Goal: Task Accomplishment & Management: Manage account settings

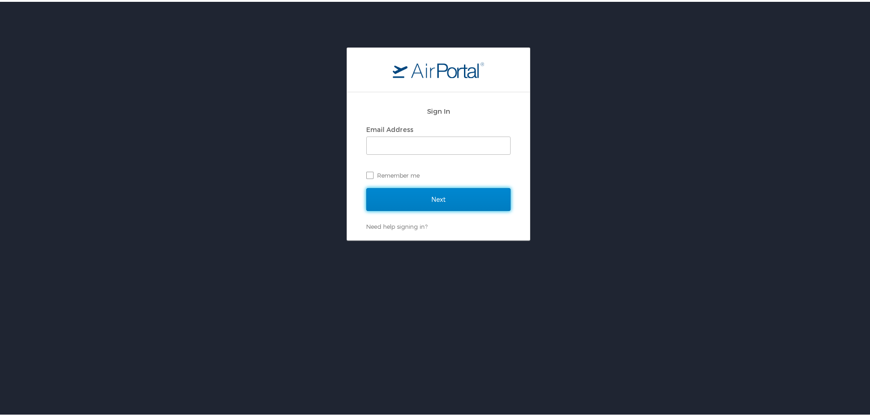
click at [404, 200] on input "Next" at bounding box center [438, 197] width 144 height 23
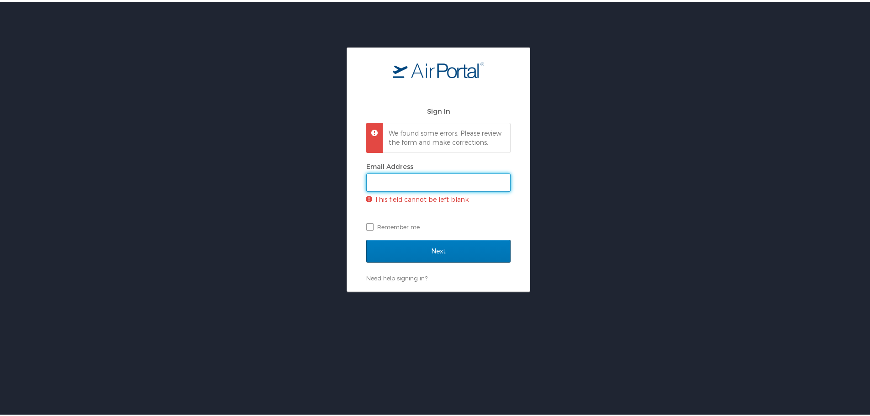
click at [401, 190] on input "Email Address" at bounding box center [438, 180] width 143 height 17
type input "kari.allen@arcstsa.org"
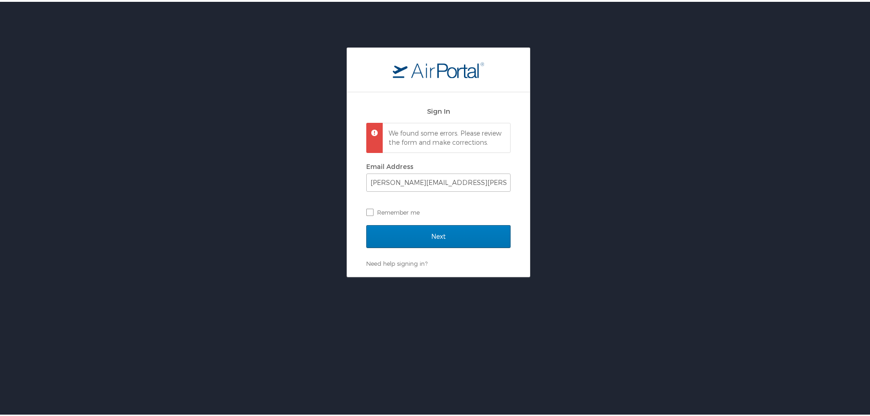
click at [430, 258] on div "Next" at bounding box center [438, 240] width 144 height 34
click at [423, 237] on input "Next" at bounding box center [438, 234] width 144 height 23
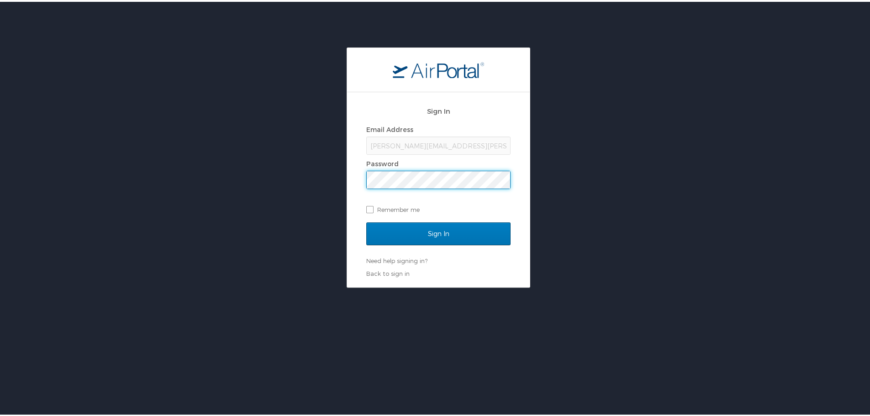
click at [479, 267] on div "Sign In Email Address kari.allen@arcstsa.org Password Remember me Sign In Need …" at bounding box center [438, 188] width 144 height 177
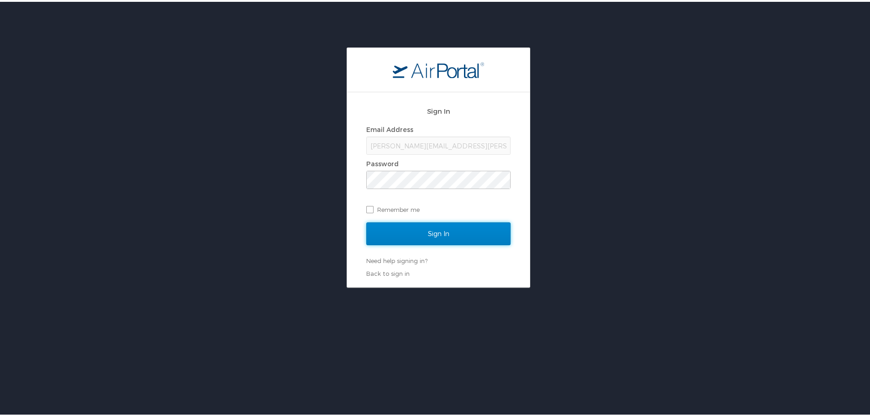
click at [450, 236] on input "Sign In" at bounding box center [438, 232] width 144 height 23
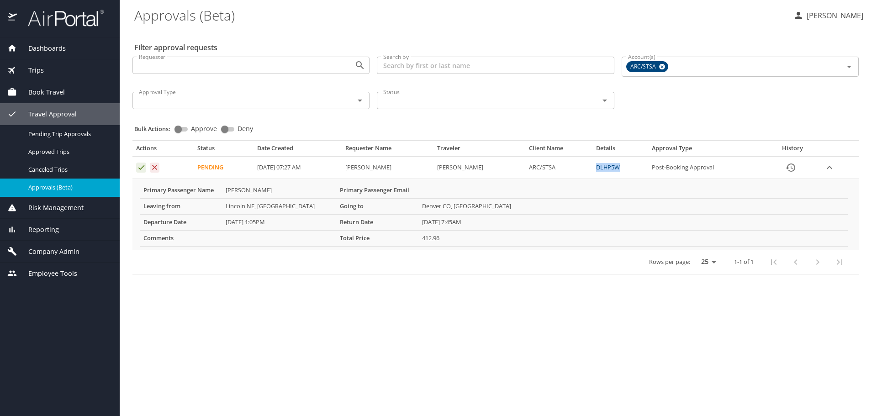
drag, startPoint x: 620, startPoint y: 165, endPoint x: 602, endPoint y: 168, distance: 18.4
click at [602, 168] on td "DLHP5W" at bounding box center [620, 168] width 56 height 22
copy link "DLHP5W"
click at [606, 168] on link "DLHP5W" at bounding box center [608, 167] width 24 height 8
click at [137, 164] on icon "Approval table" at bounding box center [141, 167] width 9 height 9
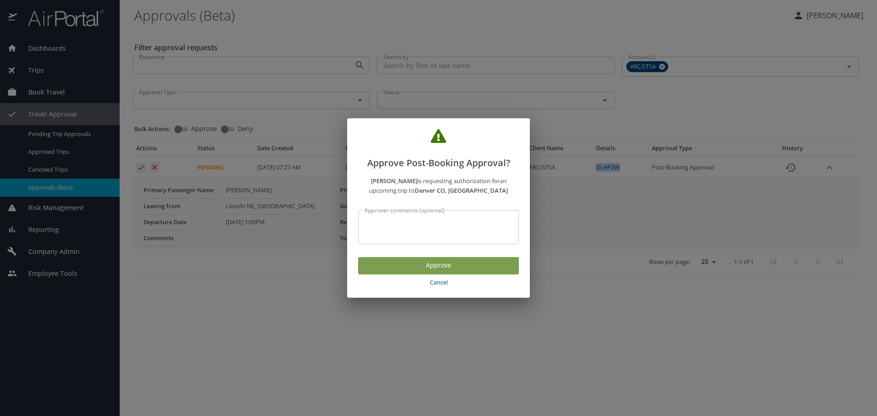
click at [440, 266] on span "Approve" at bounding box center [438, 265] width 146 height 11
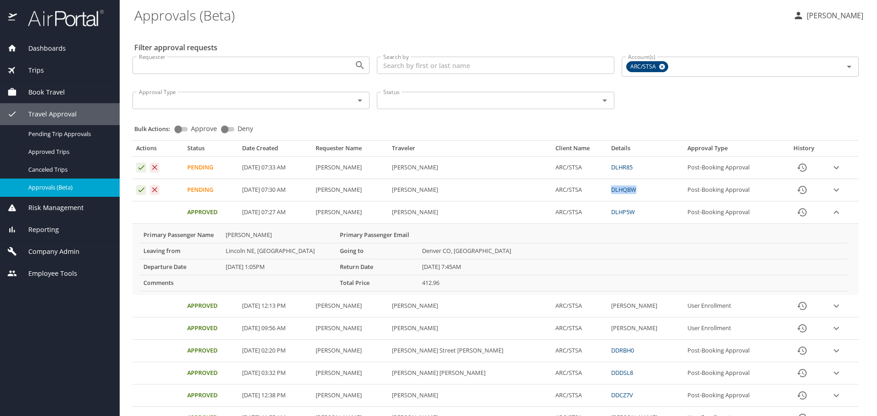
drag, startPoint x: 585, startPoint y: 191, endPoint x: 613, endPoint y: 188, distance: 28.5
click at [613, 188] on td "DLHQBW" at bounding box center [645, 190] width 76 height 22
copy link "DLHQBW"
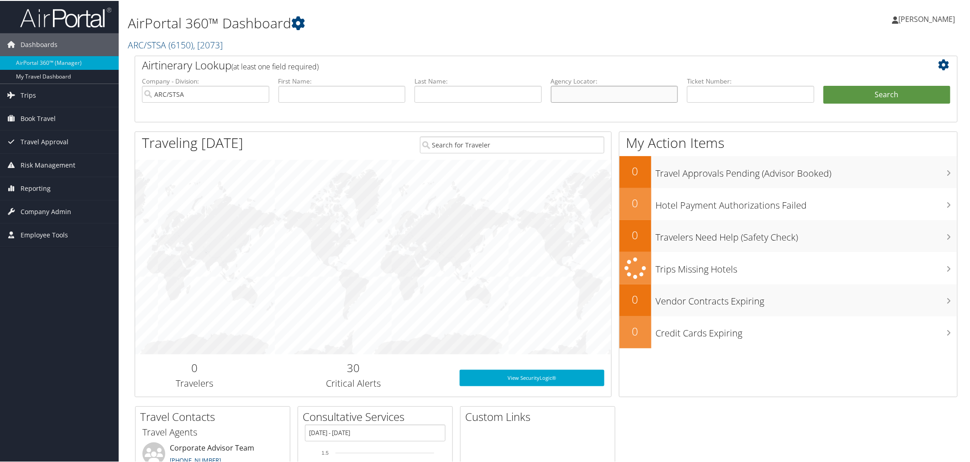
click at [575, 91] on input "text" at bounding box center [614, 93] width 127 height 17
paste input "DLHP5W"
type input "DLHP5W"
click at [839, 90] on button "Search" at bounding box center [887, 94] width 127 height 18
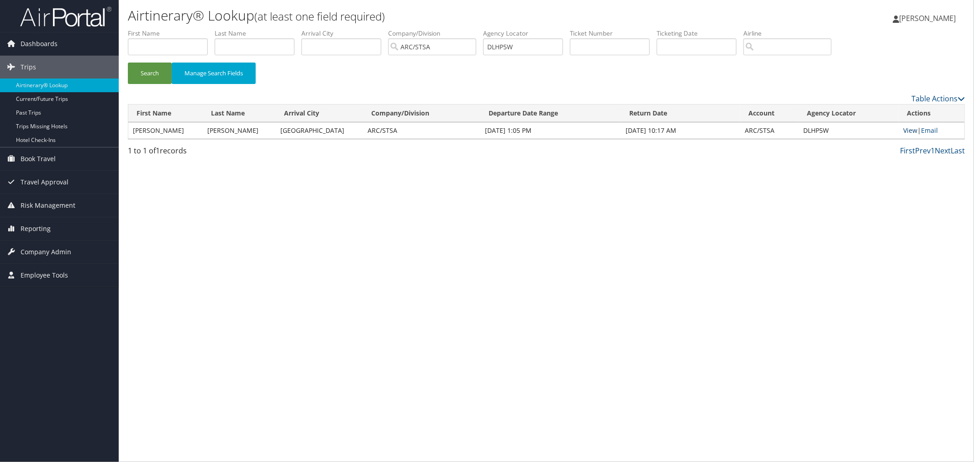
click at [906, 130] on link "View" at bounding box center [911, 130] width 14 height 9
click at [542, 48] on input "DLHP5W" at bounding box center [523, 46] width 80 height 17
paste input "QB"
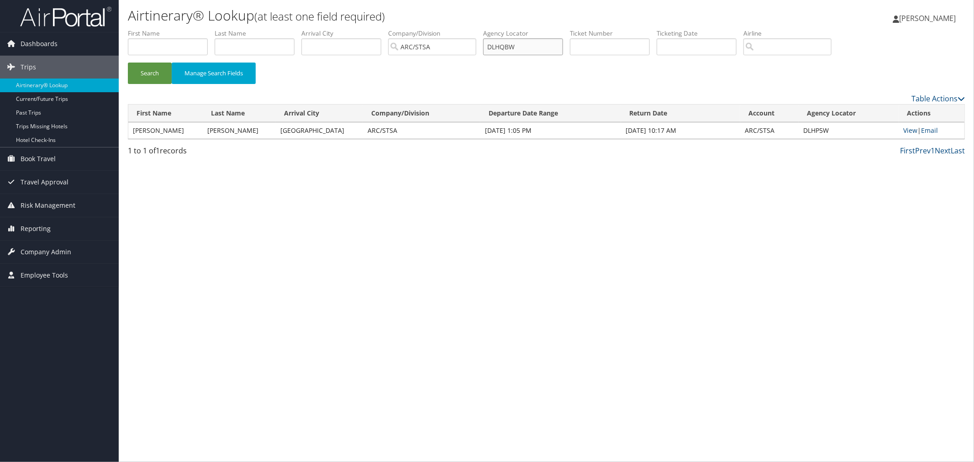
type input "DLHQBW"
click at [128, 63] on button "Search" at bounding box center [150, 73] width 44 height 21
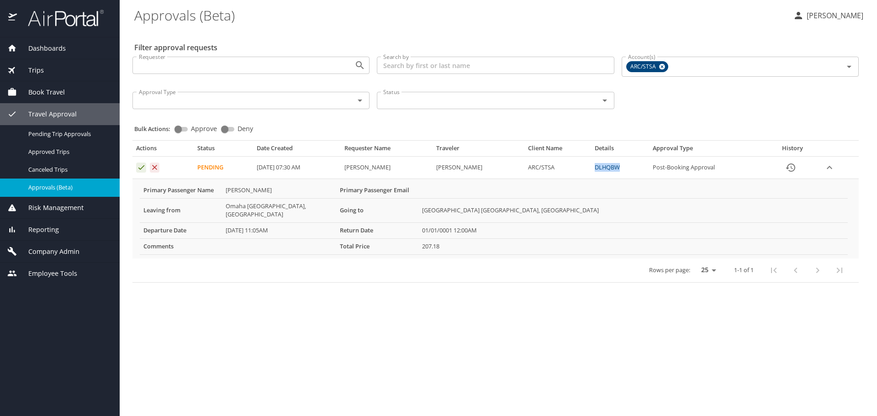
drag, startPoint x: 599, startPoint y: 168, endPoint x: 626, endPoint y: 167, distance: 27.4
click at [626, 167] on td "DLHQBW" at bounding box center [620, 168] width 58 height 22
copy link "DLHQBW"
click at [617, 167] on link "DLHQBW" at bounding box center [607, 167] width 25 height 8
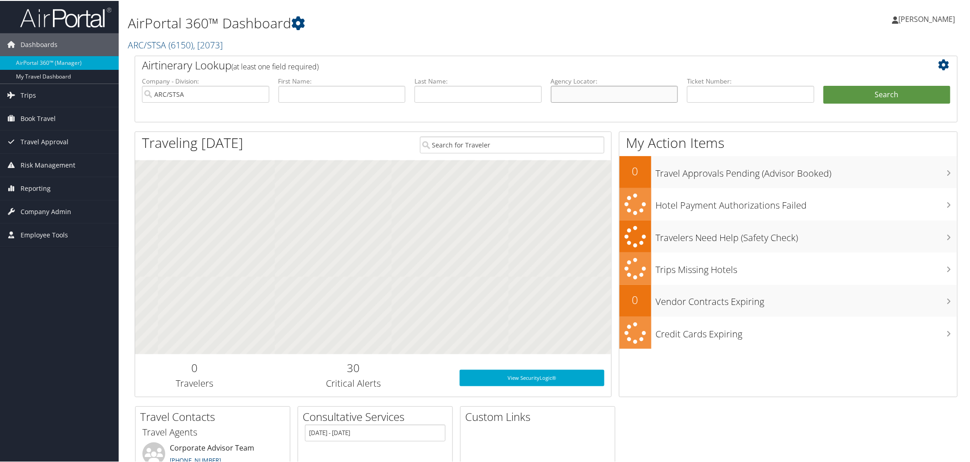
click at [637, 89] on input "text" at bounding box center [614, 93] width 127 height 17
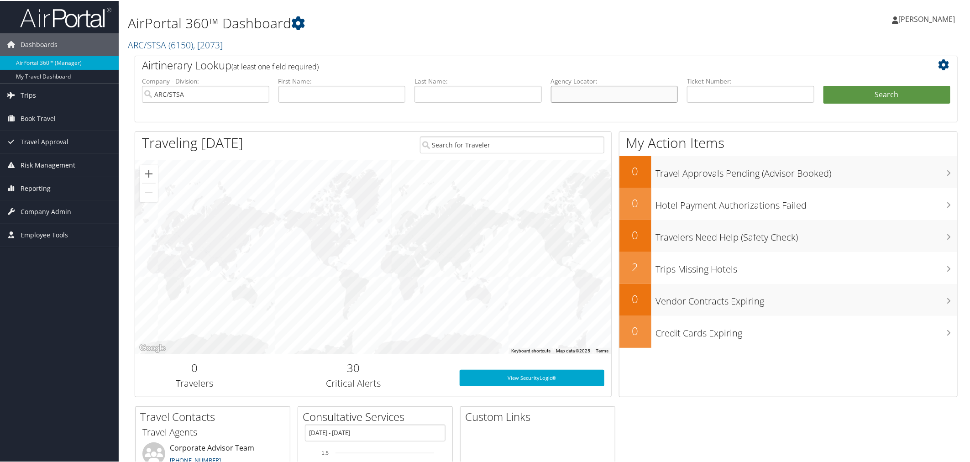
paste input "DLHQBW"
type input "DLHQBW"
click at [849, 88] on button "Search" at bounding box center [887, 94] width 127 height 18
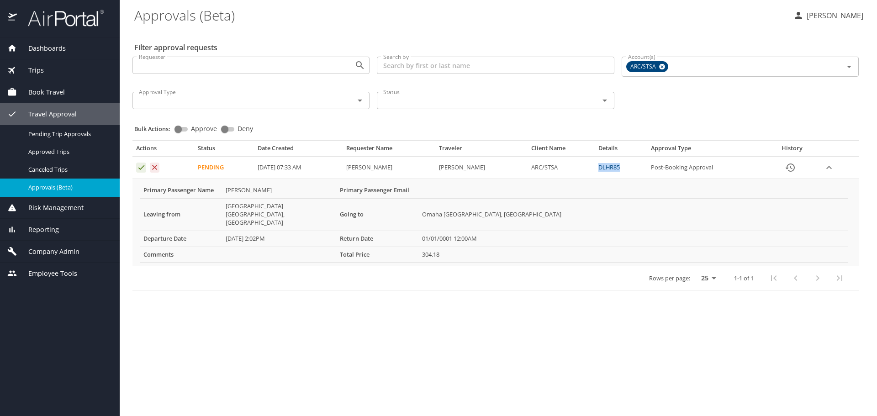
drag, startPoint x: 628, startPoint y: 168, endPoint x: 600, endPoint y: 169, distance: 27.9
click at [600, 169] on td "DLHR85" at bounding box center [621, 168] width 53 height 22
copy link "DLHR85"
click at [608, 170] on link "DLHR85" at bounding box center [608, 167] width 21 height 8
click at [140, 168] on icon "Approval table" at bounding box center [141, 167] width 9 height 9
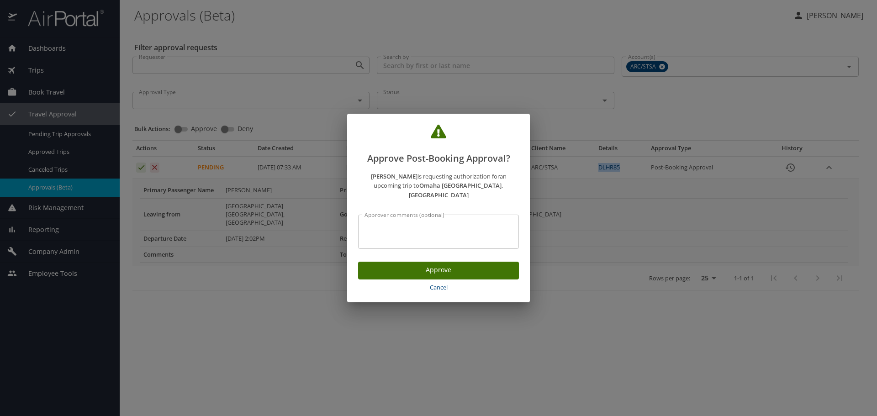
click at [497, 267] on span "Approve" at bounding box center [438, 269] width 146 height 11
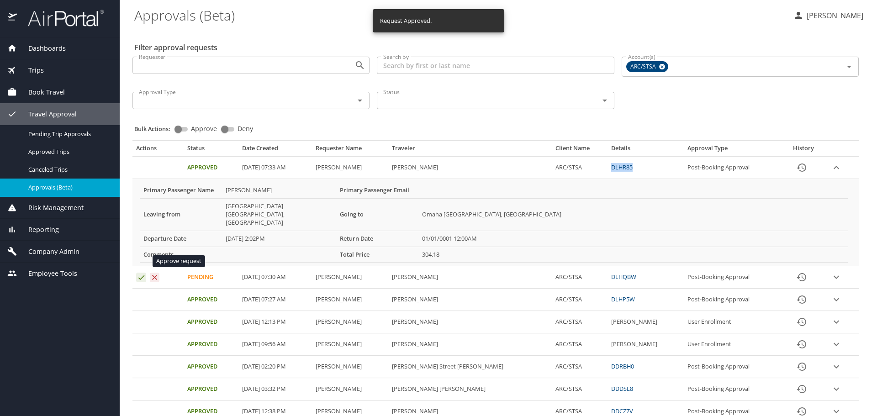
click at [139, 273] on icon "Approval table" at bounding box center [141, 277] width 9 height 9
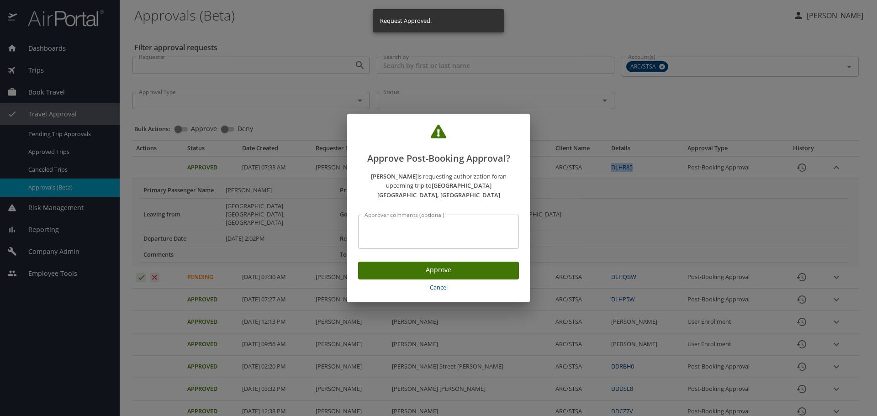
click at [387, 266] on span "Approve" at bounding box center [438, 269] width 146 height 11
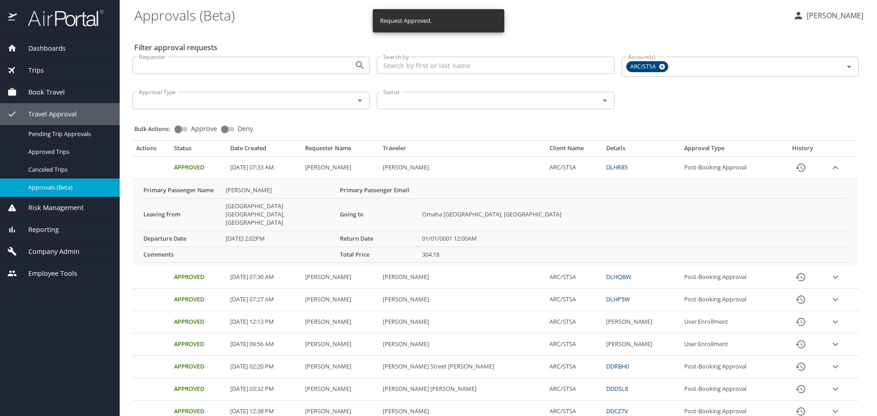
click at [211, 266] on td "Approved" at bounding box center [198, 277] width 56 height 22
click at [301, 266] on AM "10/01/2025, 07:30 AM" at bounding box center [263, 277] width 75 height 22
click at [832, 272] on icon "expand row" at bounding box center [835, 277] width 11 height 11
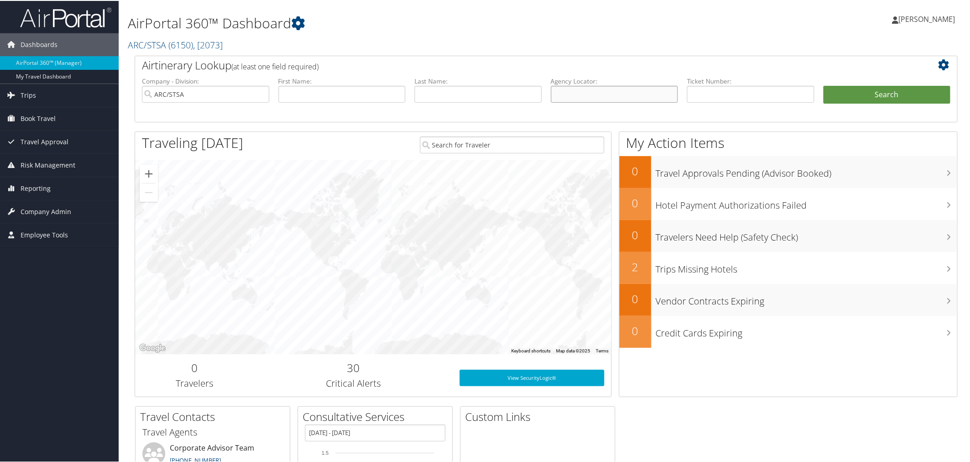
click at [644, 94] on input "text" at bounding box center [614, 93] width 127 height 17
paste input "DLHR85"
type input "DLHR85"
click at [878, 89] on button "Search" at bounding box center [887, 94] width 127 height 18
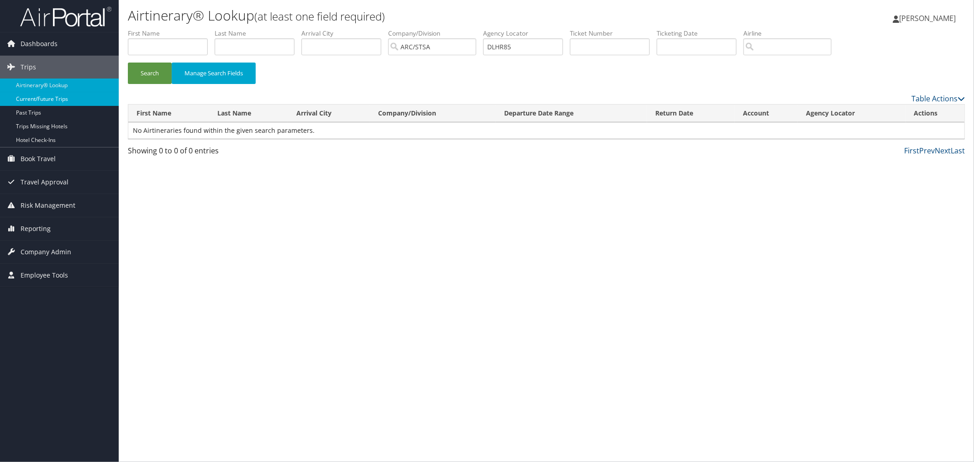
click at [59, 105] on link "Current/Future Trips" at bounding box center [59, 99] width 119 height 14
